Goal: Information Seeking & Learning: Learn about a topic

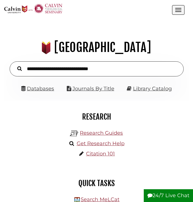
scroll to position [59, 176]
click at [41, 88] on link "Databases" at bounding box center [37, 88] width 33 height 6
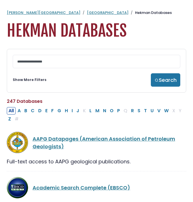
click at [22, 81] on link "Show More Filters" at bounding box center [30, 79] width 34 height 5
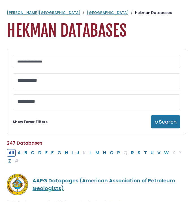
click at [32, 81] on textarea "Search" at bounding box center [96, 81] width 159 height 6
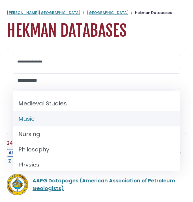
scroll to position [429, 0]
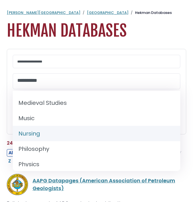
select select "*****"
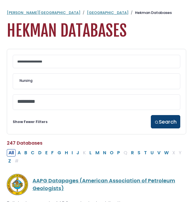
click at [168, 127] on button "Search" at bounding box center [165, 121] width 29 height 13
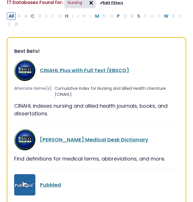
scroll to position [52, 0]
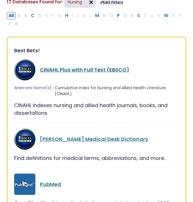
click at [65, 68] on link "CINAHL Plus with Full Text (EBSCO)" at bounding box center [85, 69] width 90 height 7
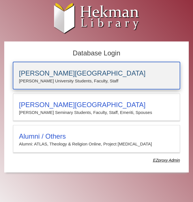
click at [59, 76] on h3 "[PERSON_NAME][GEOGRAPHIC_DATA]" at bounding box center [96, 73] width 155 height 8
click at [59, 75] on h3 "[PERSON_NAME][GEOGRAPHIC_DATA]" at bounding box center [96, 73] width 155 height 8
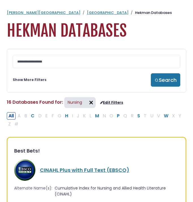
scroll to position [18, 0]
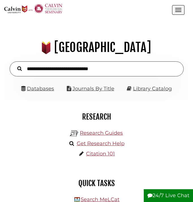
scroll to position [59, 176]
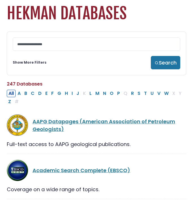
scroll to position [14, 0]
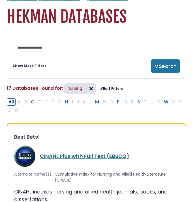
click at [64, 156] on link "CINAHL Plus with Full Text (EBSCO)" at bounding box center [85, 155] width 90 height 7
click at [75, 156] on link "CINAHL Plus with Full Text (EBSCO)" at bounding box center [85, 155] width 90 height 7
